Goal: Task Accomplishment & Management: Complete application form

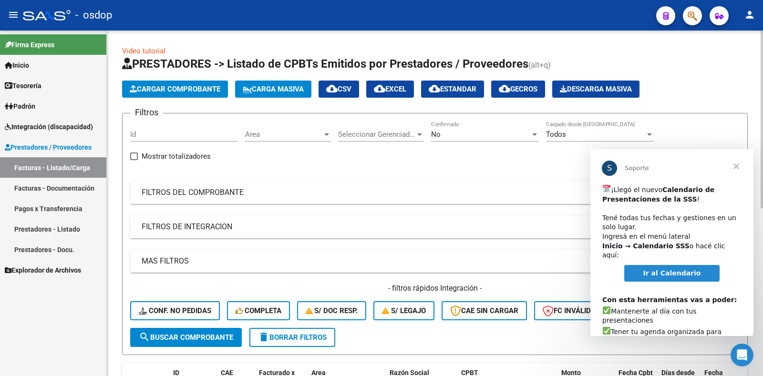
click at [173, 86] on span "Cargar Comprobante" at bounding box center [175, 89] width 91 height 9
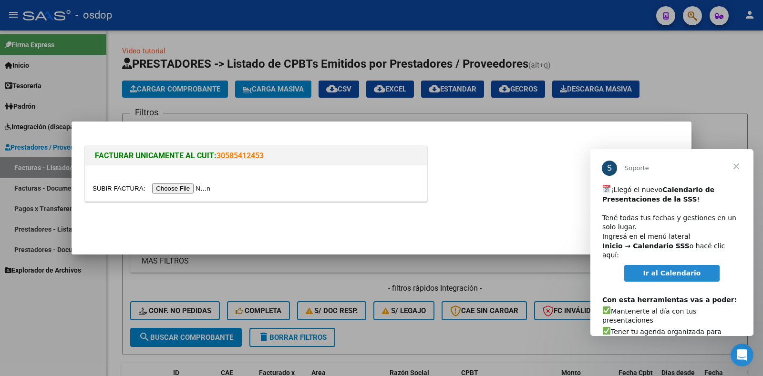
click at [187, 187] on input "file" at bounding box center [152, 189] width 121 height 10
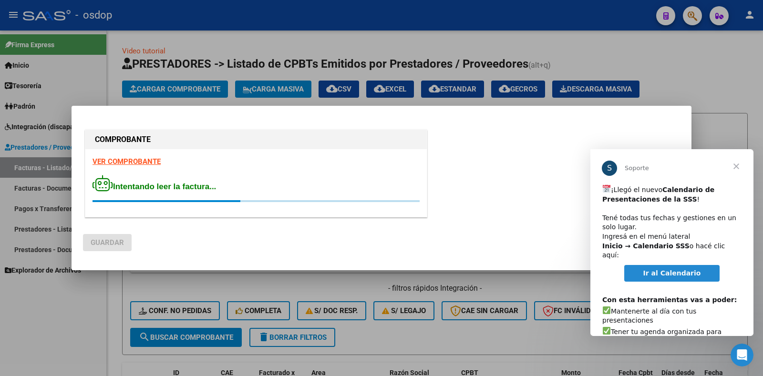
click at [733, 164] on span "Cerrar" at bounding box center [736, 166] width 34 height 34
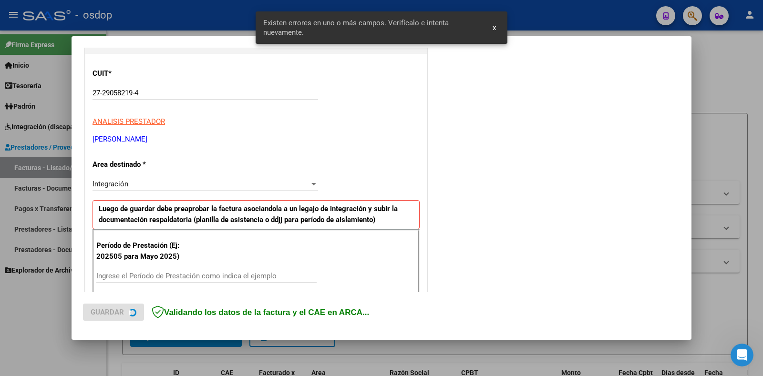
scroll to position [210, 0]
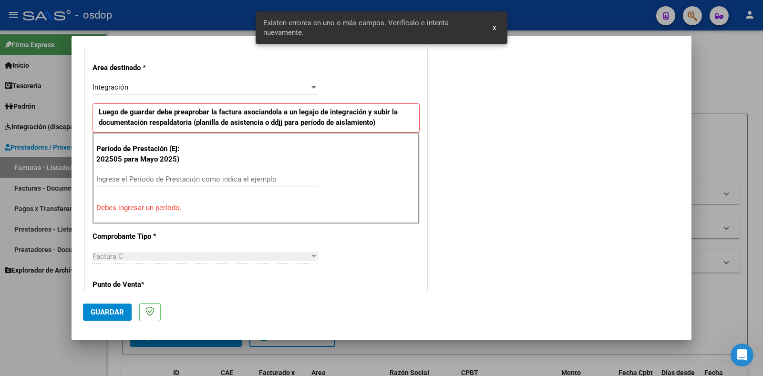
click at [233, 178] on input "Ingrese el Período de Prestación como indica el ejemplo" at bounding box center [206, 179] width 220 height 9
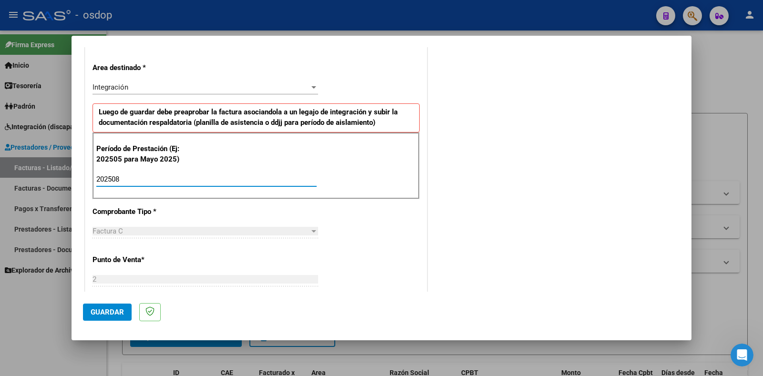
type input "202508"
click at [100, 314] on span "Guardar" at bounding box center [107, 312] width 33 height 9
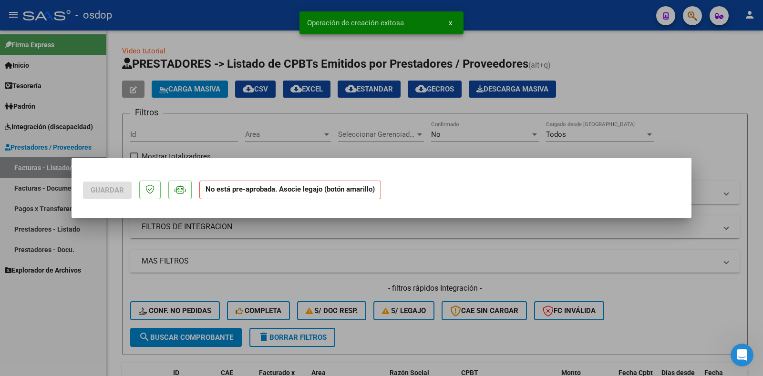
scroll to position [0, 0]
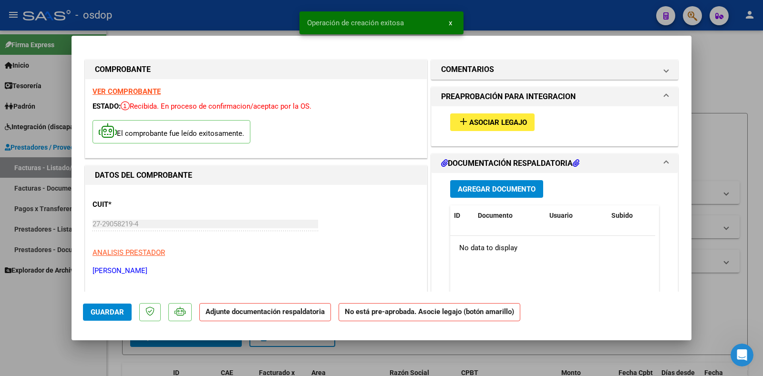
click at [506, 118] on span "Asociar Legajo" at bounding box center [498, 122] width 58 height 9
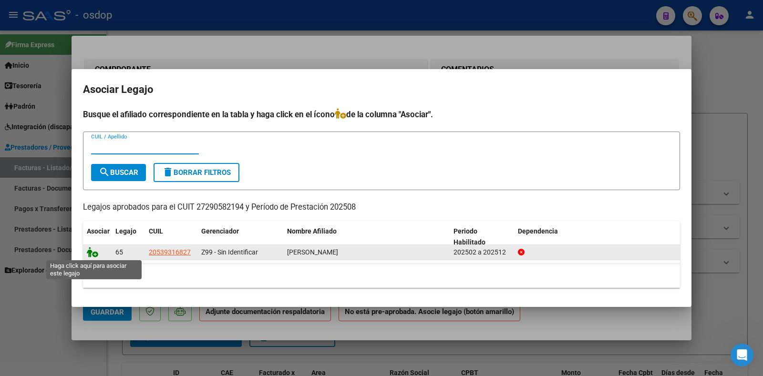
click at [94, 253] on icon at bounding box center [92, 252] width 11 height 10
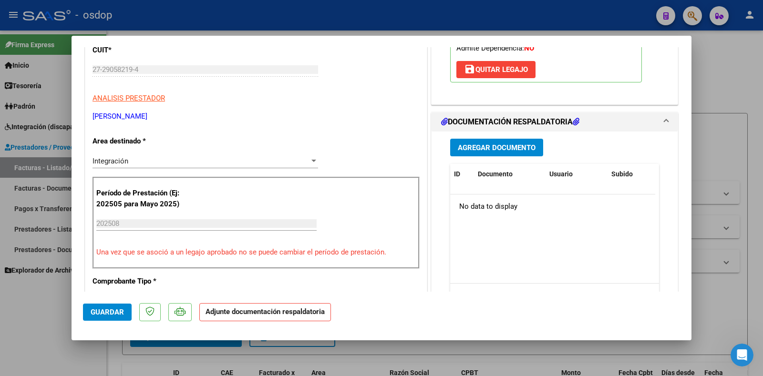
scroll to position [191, 0]
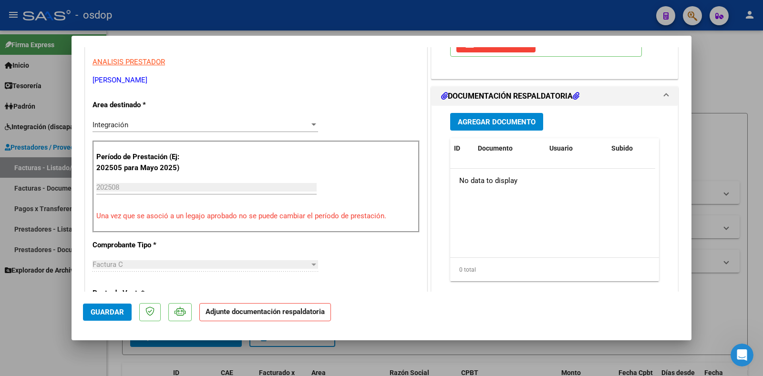
click at [488, 123] on span "Agregar Documento" at bounding box center [497, 122] width 78 height 9
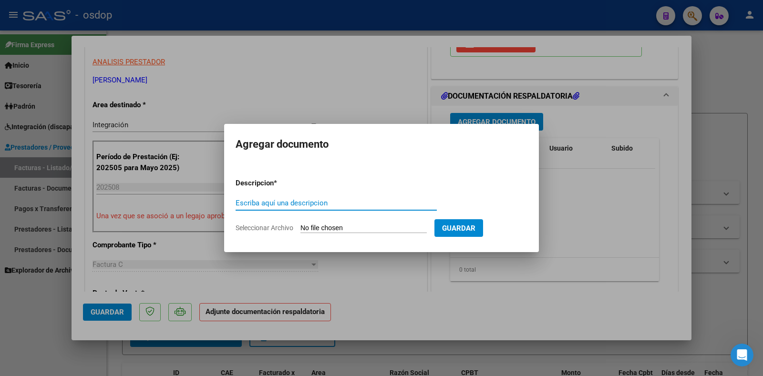
click at [286, 201] on input "Escriba aquí una descripcion" at bounding box center [335, 203] width 201 height 9
type input "DDJJ ASISTENCIA"
click at [356, 225] on input "Seleccionar Archivo" at bounding box center [363, 228] width 126 height 9
type input "C:\fakepath\[PERSON_NAME] (ASISTENCIA [DATE]).pdf"
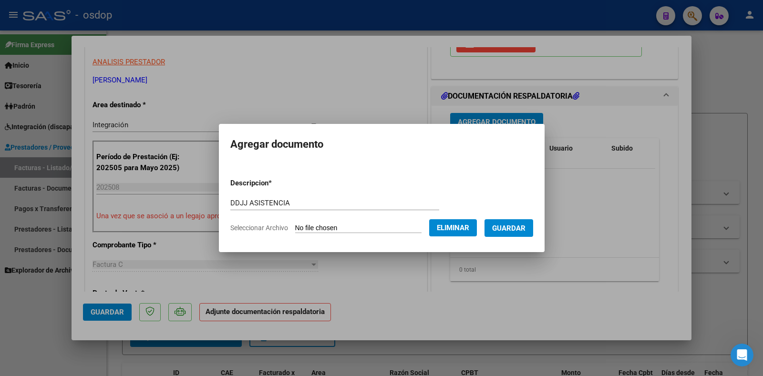
click at [513, 228] on span "Guardar" at bounding box center [508, 228] width 33 height 9
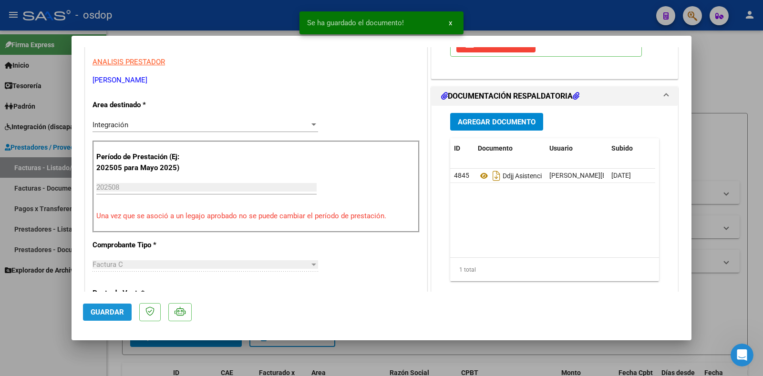
click at [113, 315] on span "Guardar" at bounding box center [107, 312] width 33 height 9
click at [717, 68] on div at bounding box center [381, 188] width 763 height 376
type input "$ 0,00"
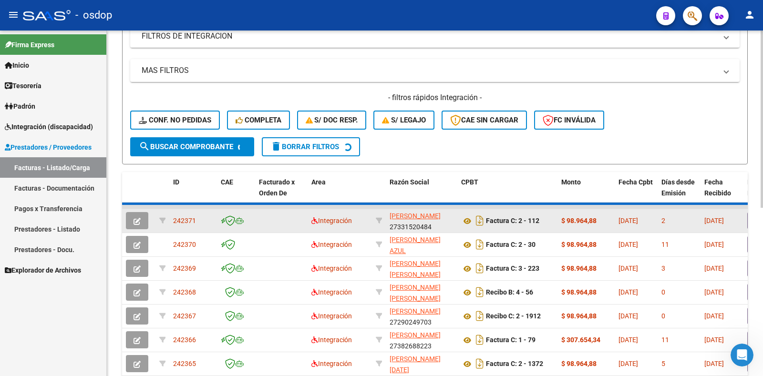
click at [180, 219] on span "242371" at bounding box center [184, 221] width 23 height 8
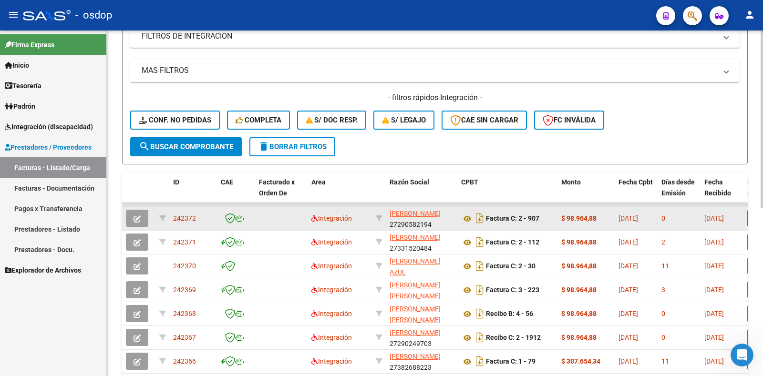
click at [180, 219] on span "242372" at bounding box center [184, 219] width 23 height 8
copy span "242372"
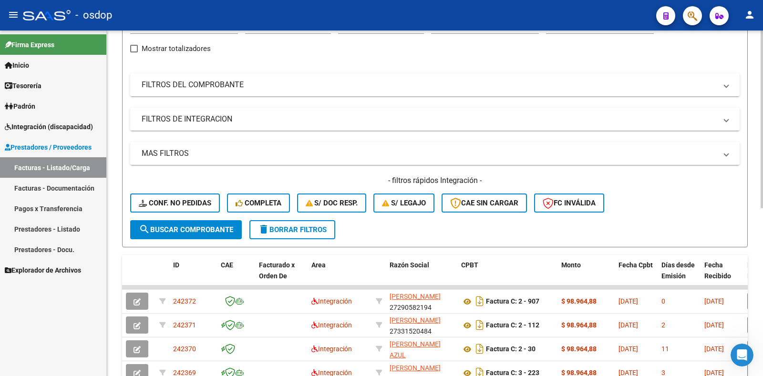
scroll to position [0, 0]
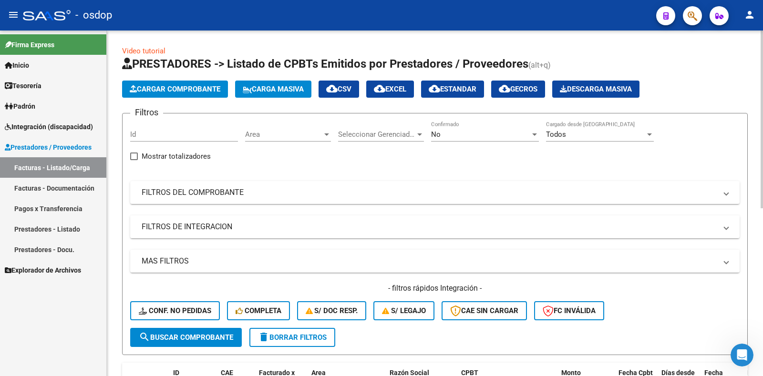
click at [187, 92] on span "Cargar Comprobante" at bounding box center [175, 89] width 91 height 9
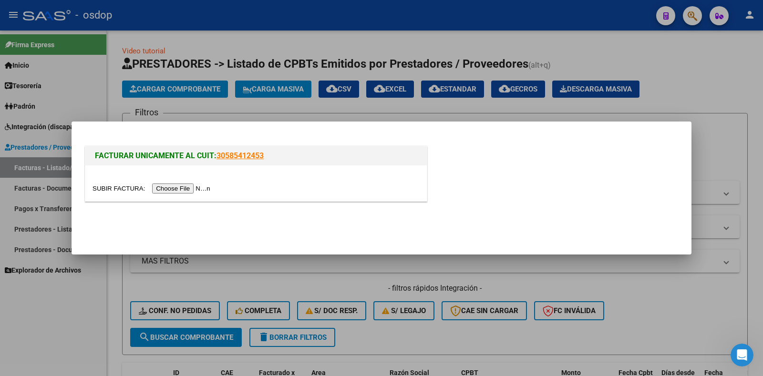
click at [181, 187] on input "file" at bounding box center [152, 189] width 121 height 10
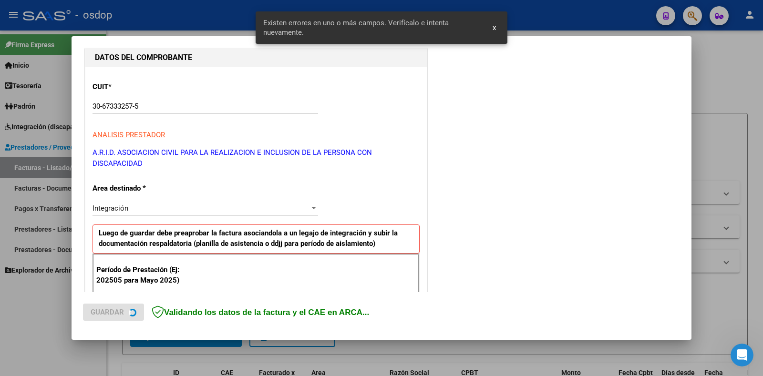
scroll to position [191, 0]
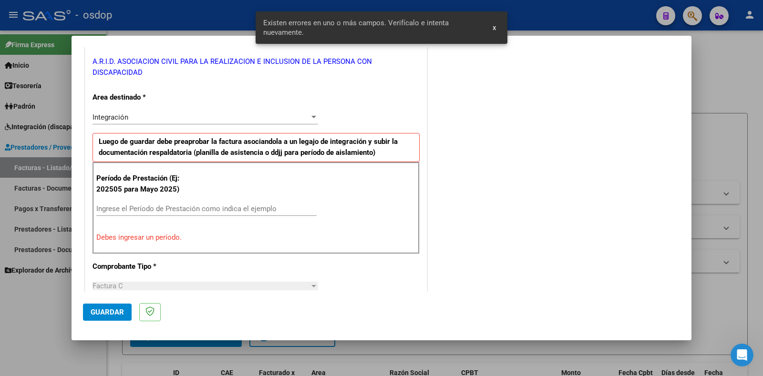
click at [166, 208] on input "Ingrese el Período de Prestación como indica el ejemplo" at bounding box center [206, 209] width 220 height 9
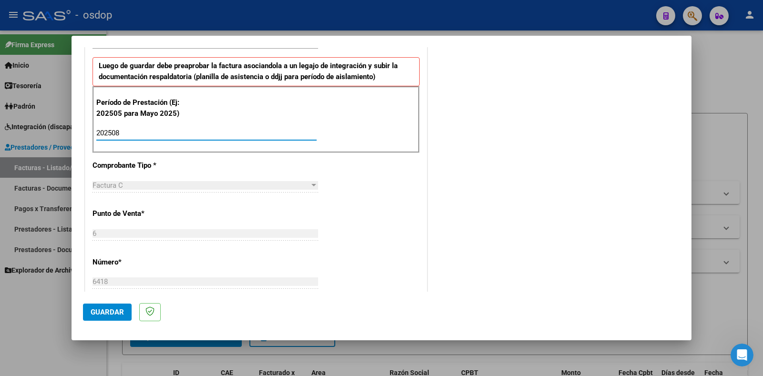
scroll to position [286, 0]
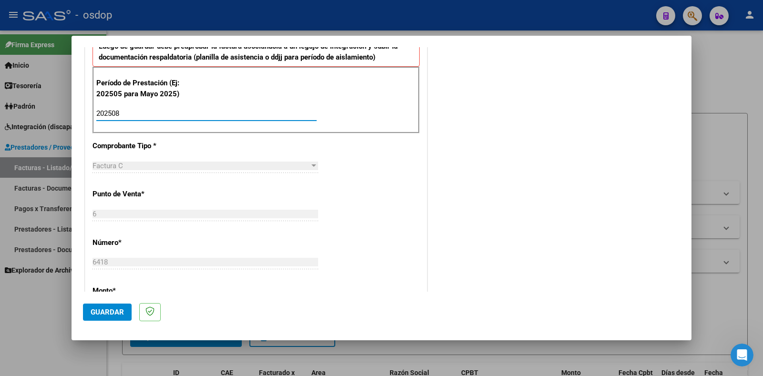
type input "202508"
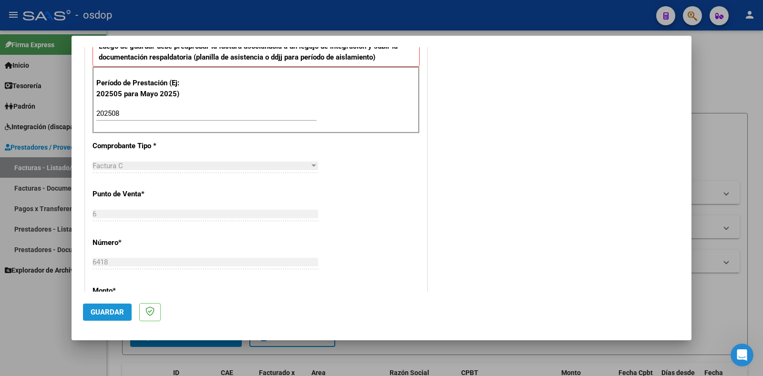
click at [105, 317] on button "Guardar" at bounding box center [107, 312] width 49 height 17
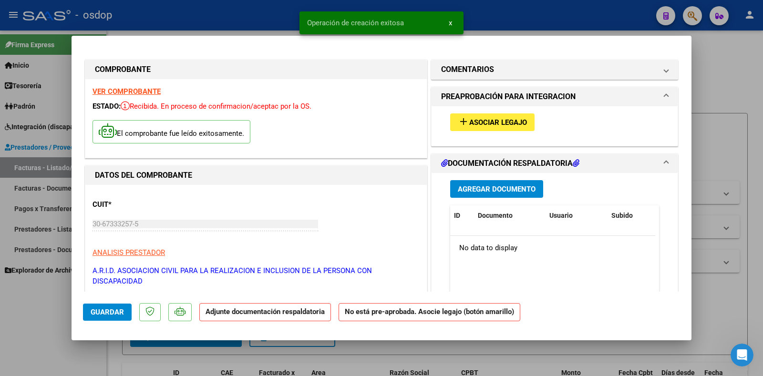
click at [518, 123] on span "Asociar Legajo" at bounding box center [498, 122] width 58 height 9
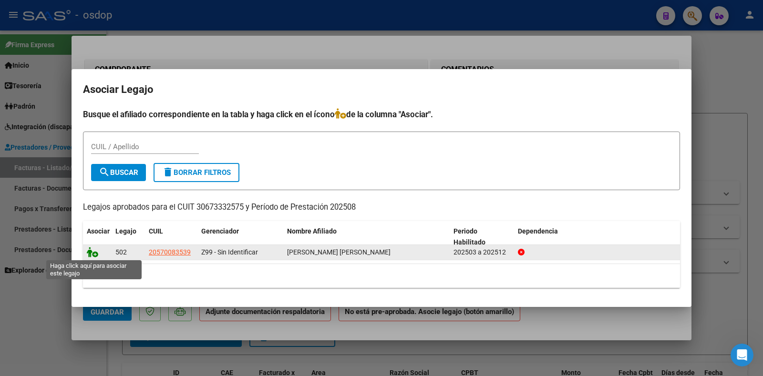
click at [92, 254] on icon at bounding box center [92, 252] width 11 height 10
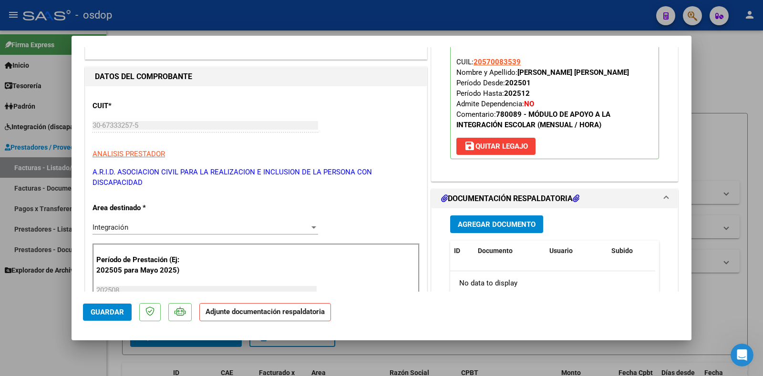
scroll to position [191, 0]
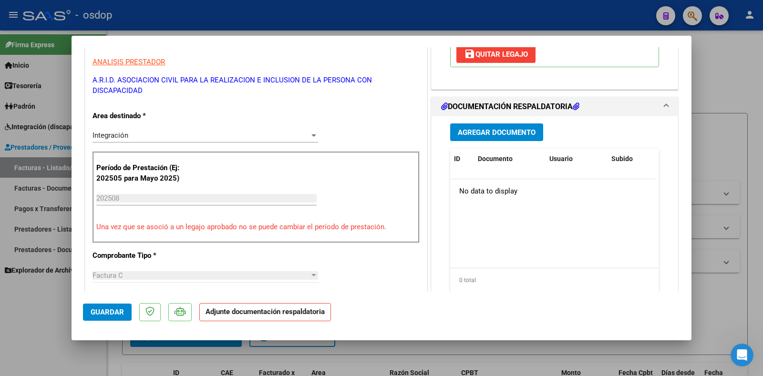
click at [485, 133] on span "Agregar Documento" at bounding box center [497, 132] width 78 height 9
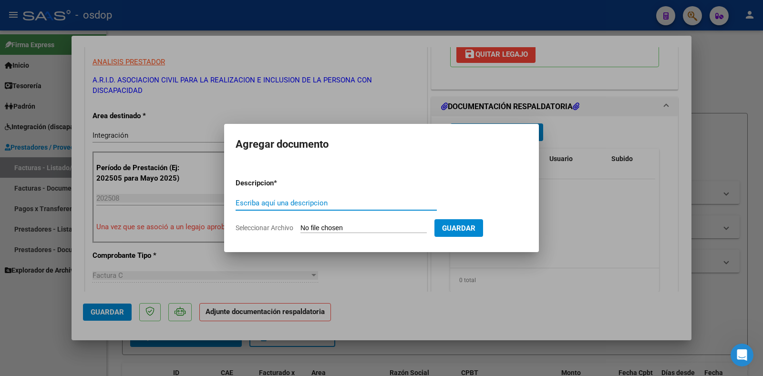
click at [297, 201] on input "Escriba aquí una descripcion" at bounding box center [335, 203] width 201 height 9
type input "DDJJ ASISTENCIA"
click at [353, 228] on input "Seleccionar Archivo" at bounding box center [363, 228] width 126 height 9
type input "C:\fakepath\ASISTENCIA [PERSON_NAME].pdf"
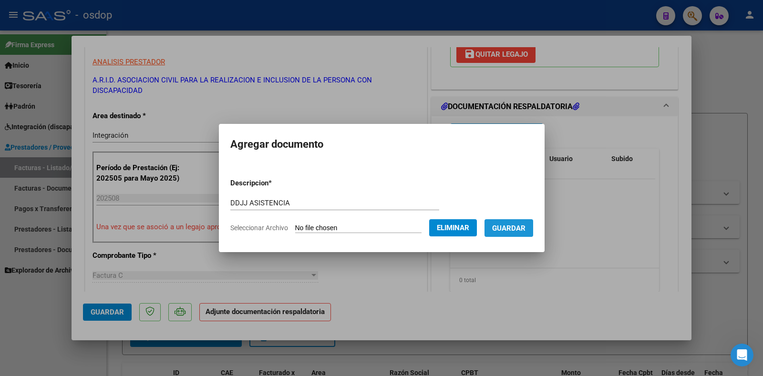
click at [506, 227] on span "Guardar" at bounding box center [508, 228] width 33 height 9
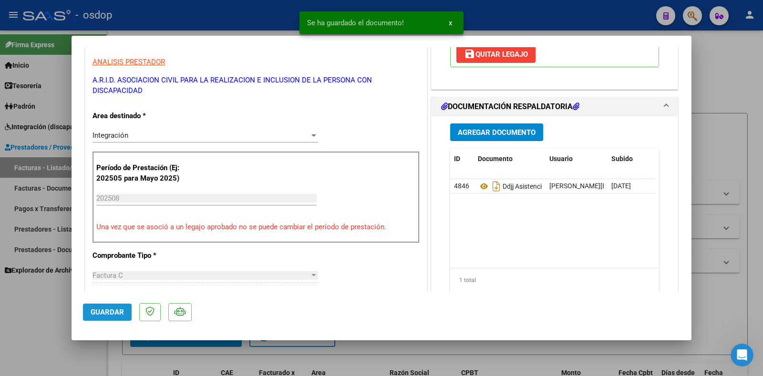
click at [118, 307] on button "Guardar" at bounding box center [107, 312] width 49 height 17
drag, startPoint x: 710, startPoint y: 50, endPoint x: 699, endPoint y: 53, distance: 11.0
click at [709, 51] on div at bounding box center [381, 188] width 763 height 376
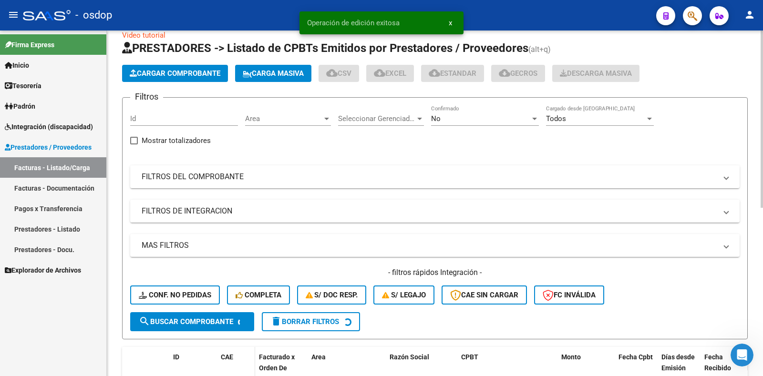
scroll to position [143, 0]
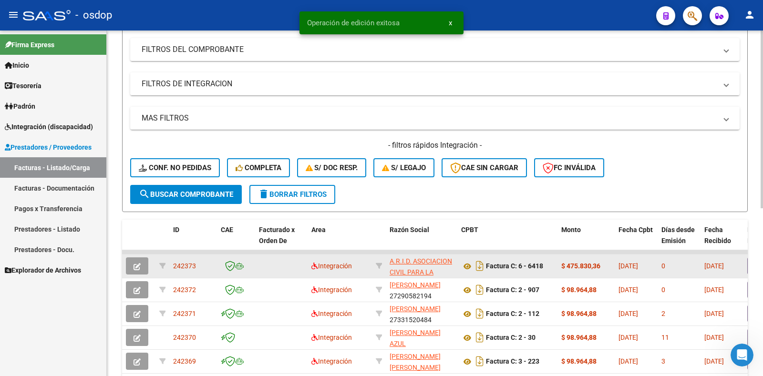
click at [183, 269] on span "242373" at bounding box center [184, 266] width 23 height 8
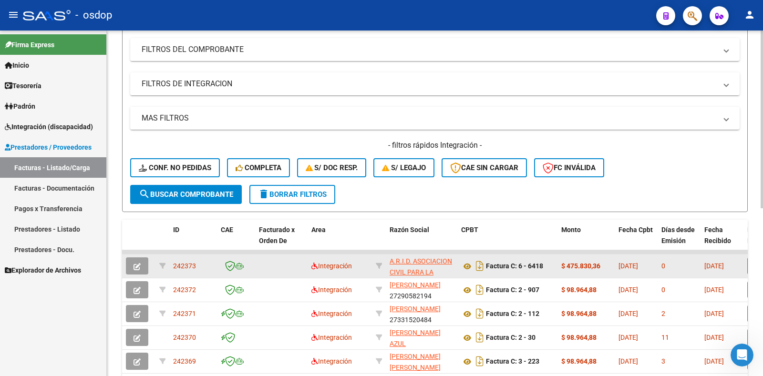
copy span "242373"
